Goal: Information Seeking & Learning: Learn about a topic

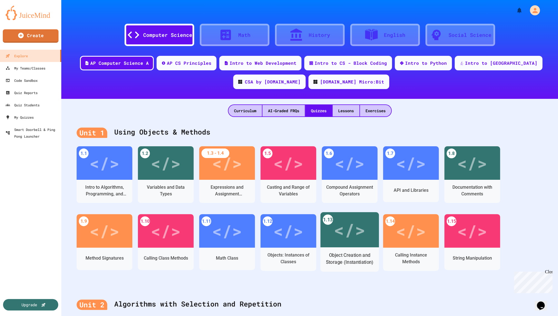
click at [360, 233] on div "</>" at bounding box center [350, 229] width 32 height 26
